Goal: Task Accomplishment & Management: Manage account settings

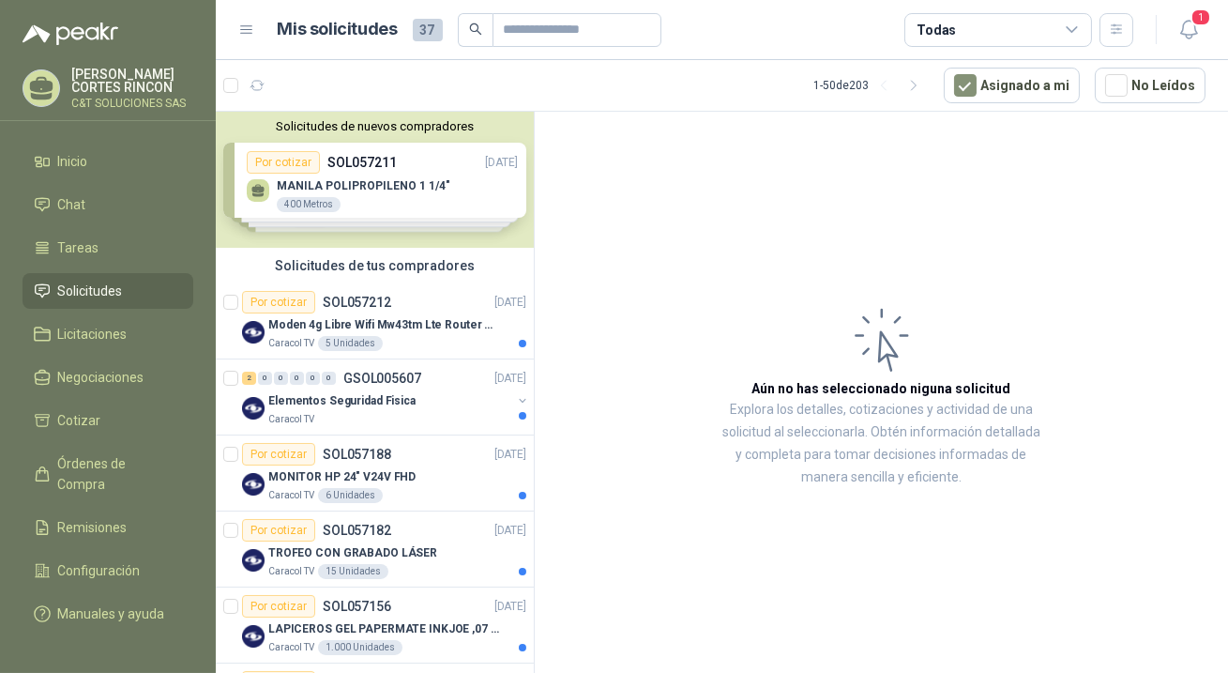
click at [86, 291] on span "Solicitudes" at bounding box center [90, 291] width 65 height 21
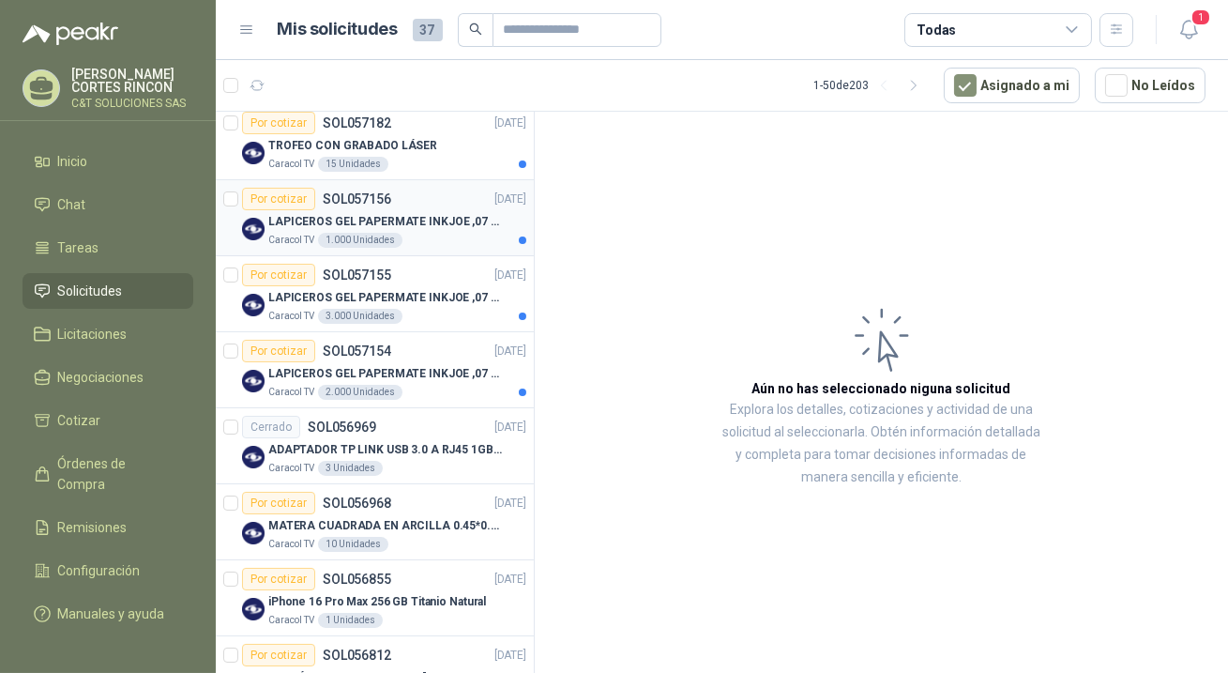
scroll to position [426, 0]
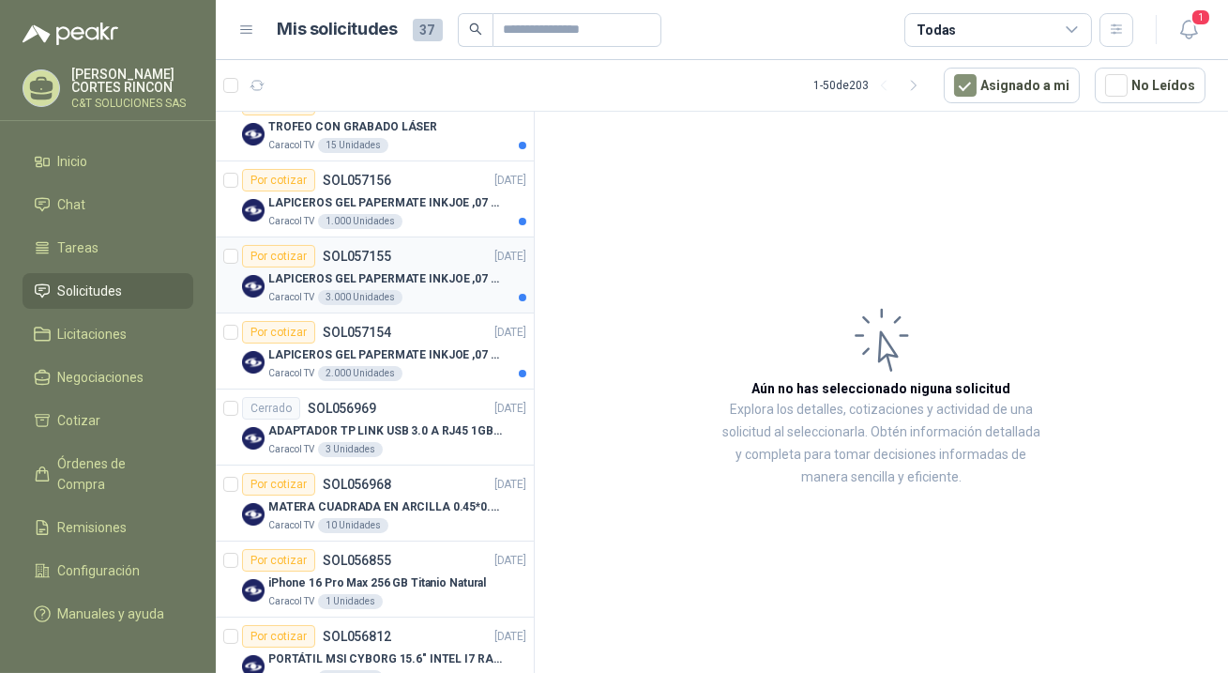
click at [283, 254] on div "Por cotizar" at bounding box center [278, 256] width 73 height 23
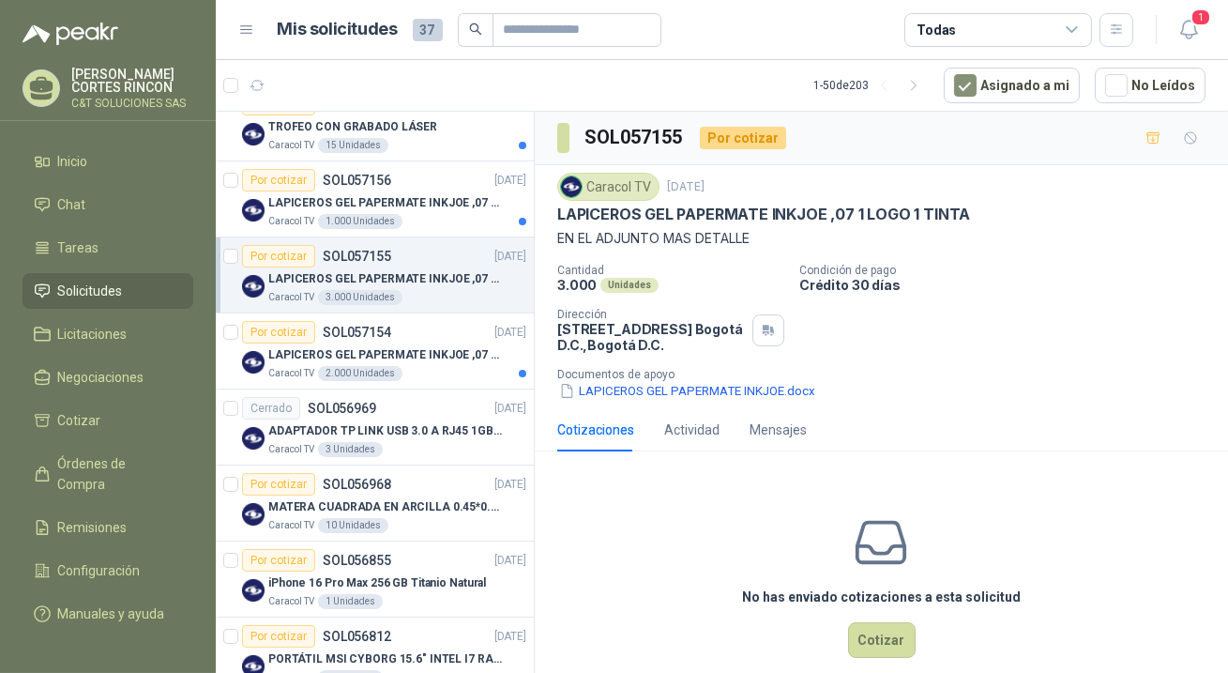
click at [86, 289] on span "Solicitudes" at bounding box center [90, 291] width 65 height 21
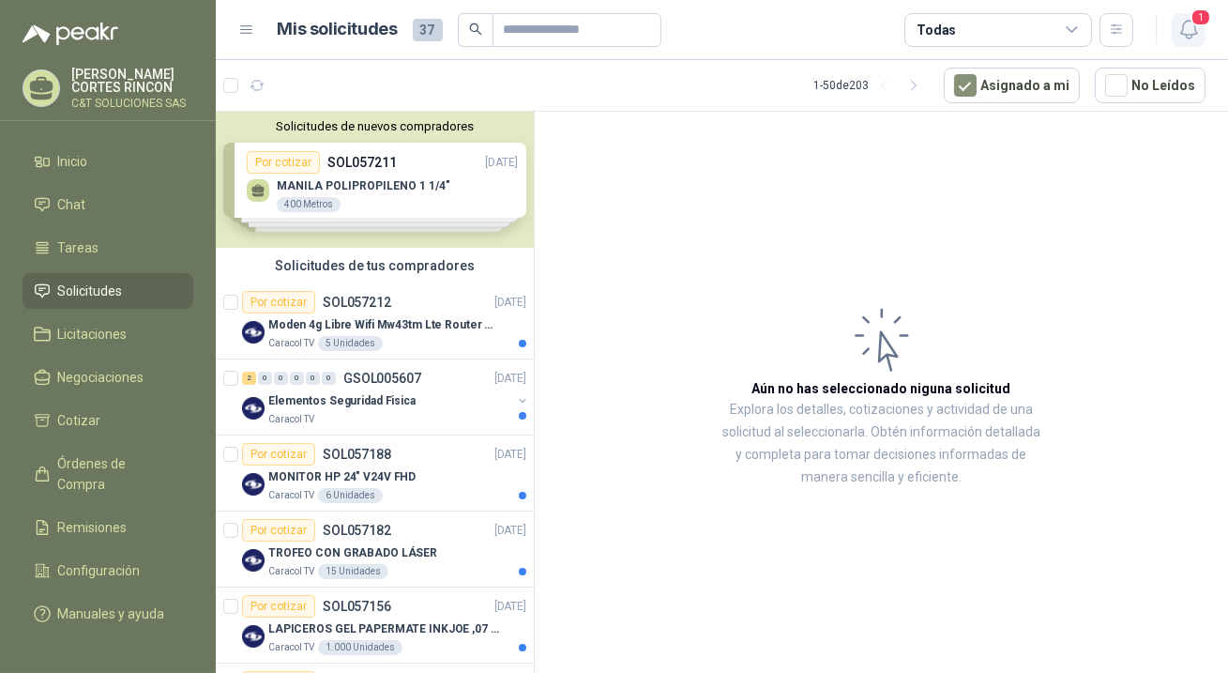
click at [1195, 24] on span "1" at bounding box center [1201, 17] width 21 height 18
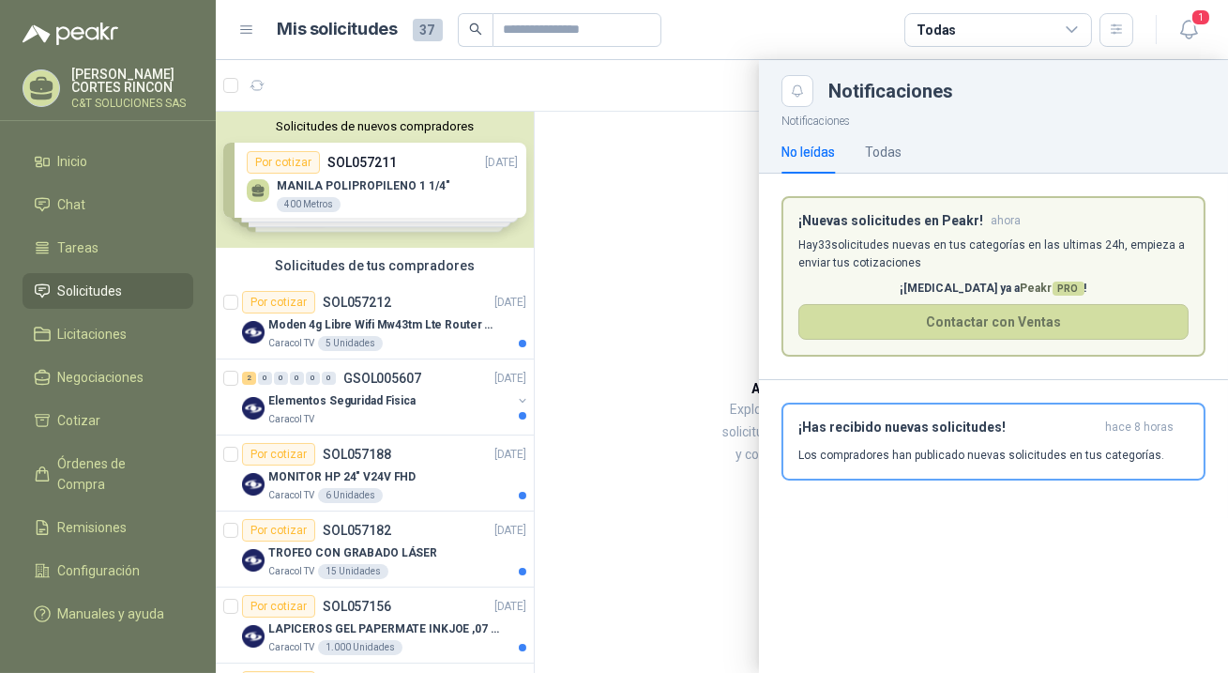
click at [99, 291] on span "Solicitudes" at bounding box center [90, 291] width 65 height 21
click at [1193, 29] on icon "button" at bounding box center [1189, 29] width 23 height 23
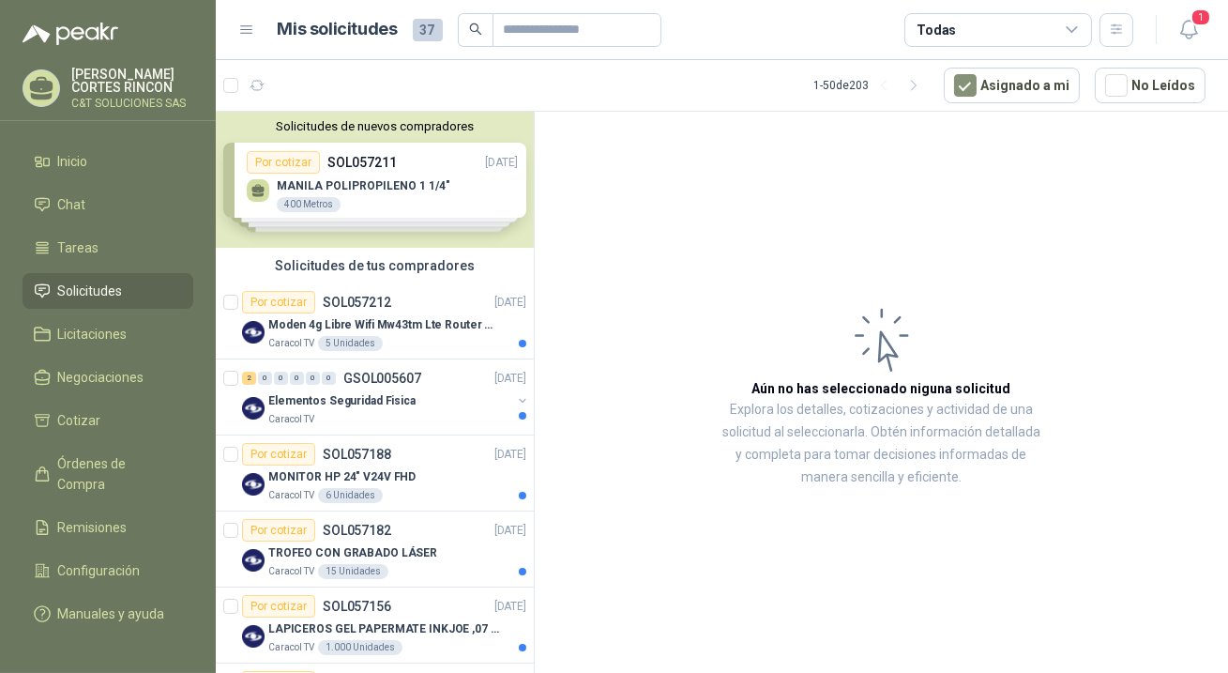
click at [69, 283] on span "Solicitudes" at bounding box center [90, 291] width 65 height 21
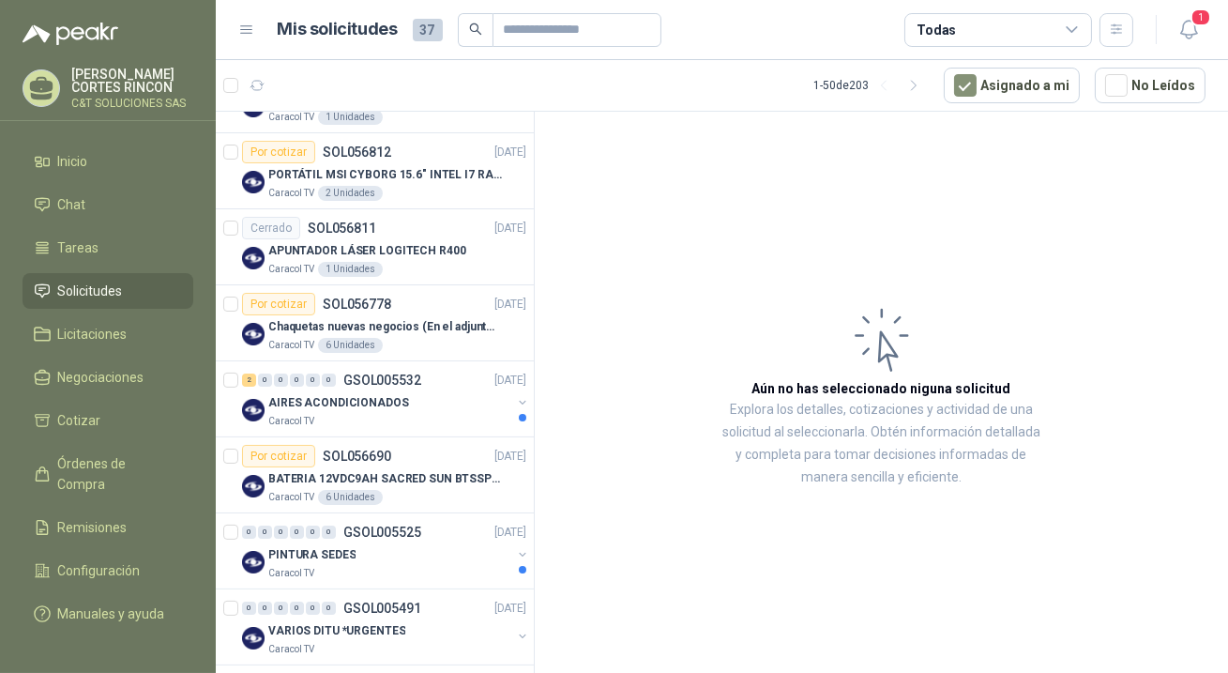
scroll to position [938, 0]
